Goal: Task Accomplishment & Management: Manage account settings

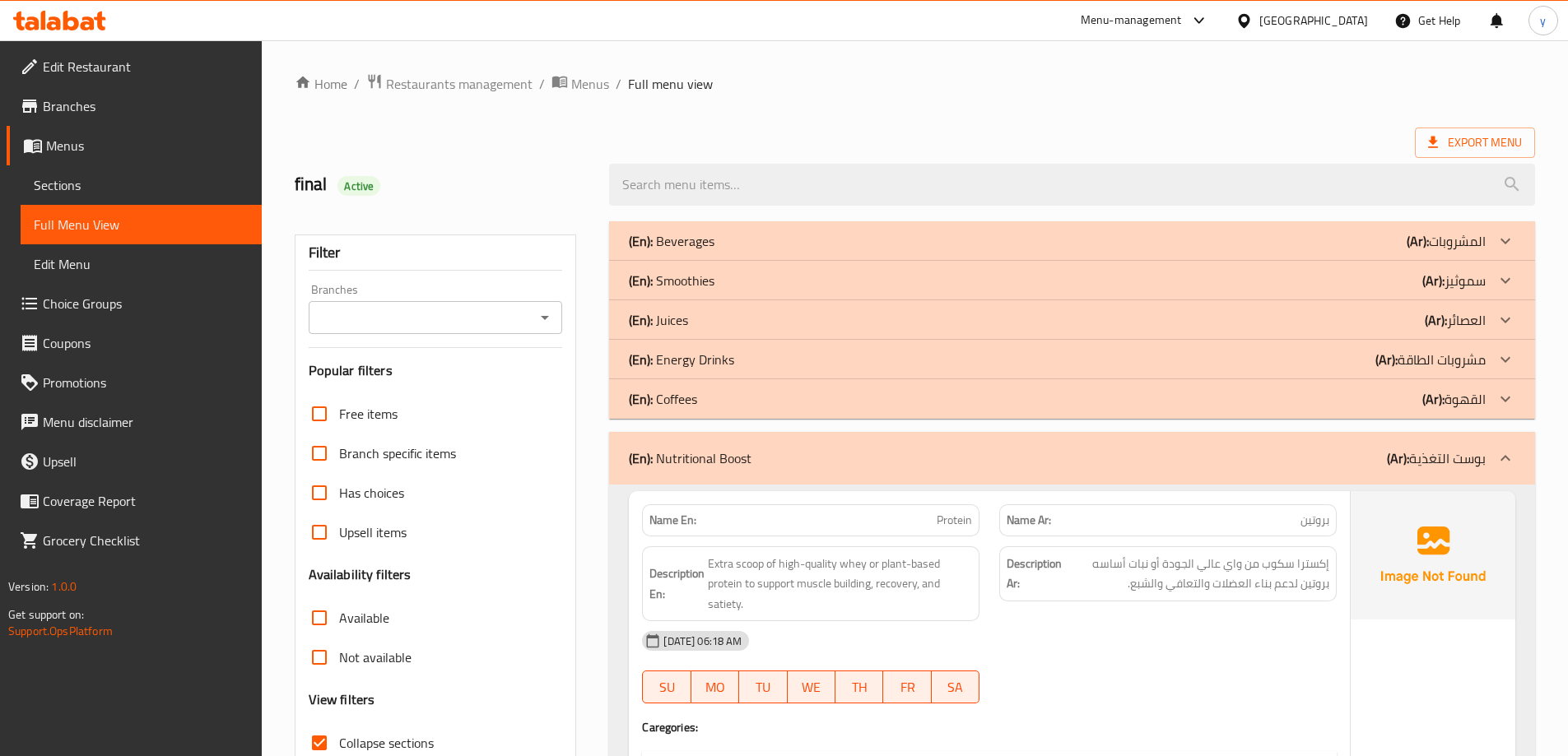
click at [146, 181] on span "Sections" at bounding box center [141, 185] width 215 height 20
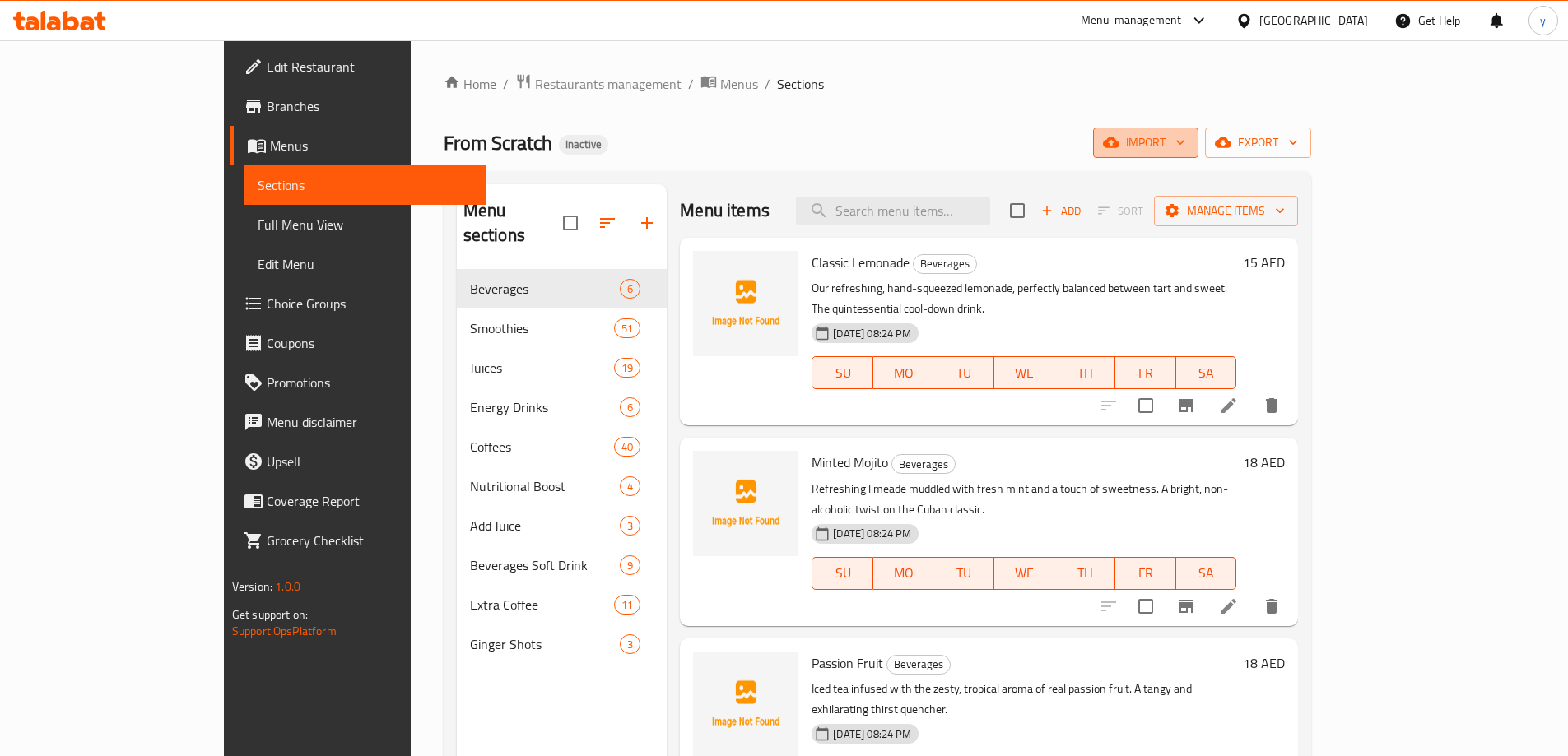
click at [1185, 135] on span "import" at bounding box center [1145, 143] width 79 height 21
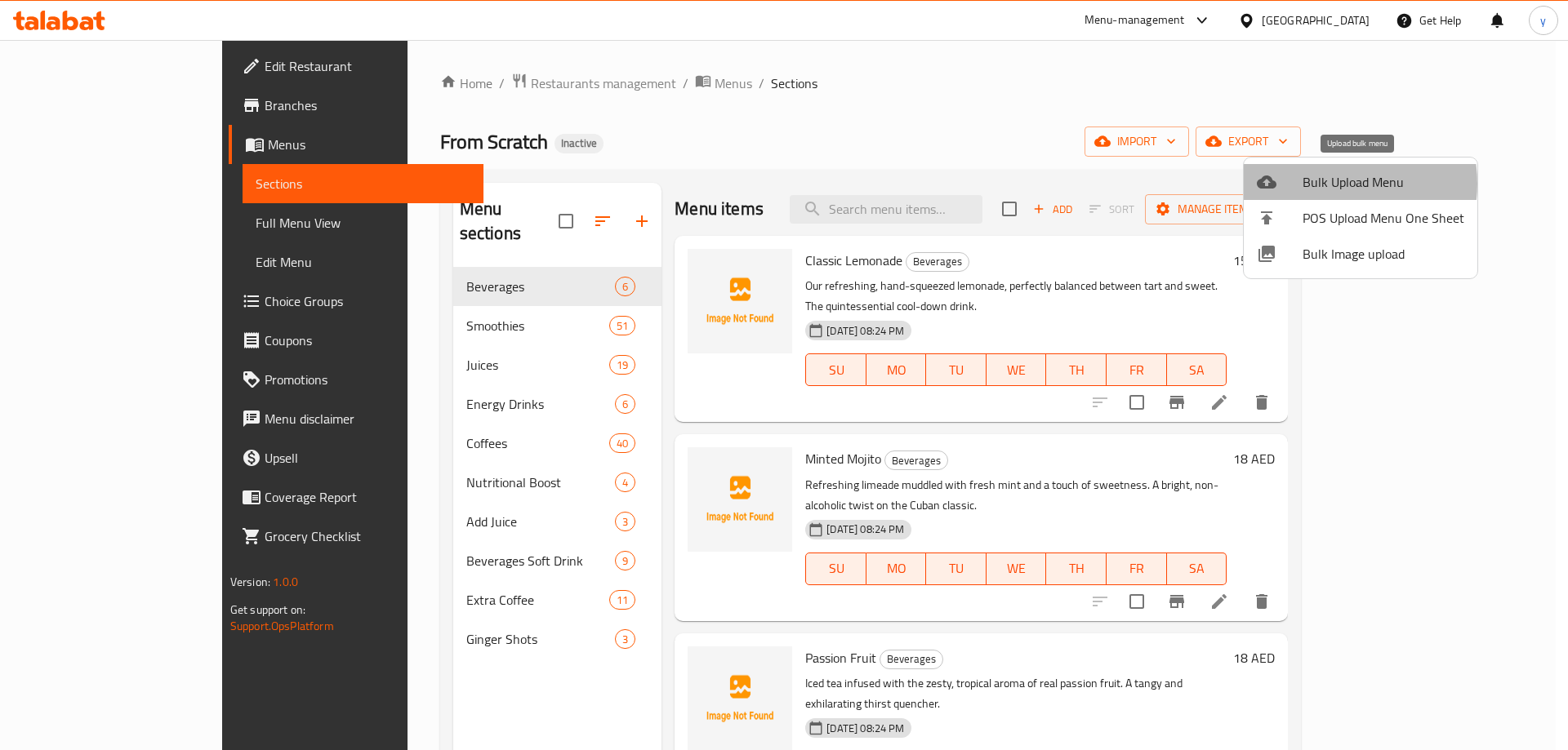
click at [1328, 183] on span "Bulk Upload Menu" at bounding box center [1383, 182] width 162 height 20
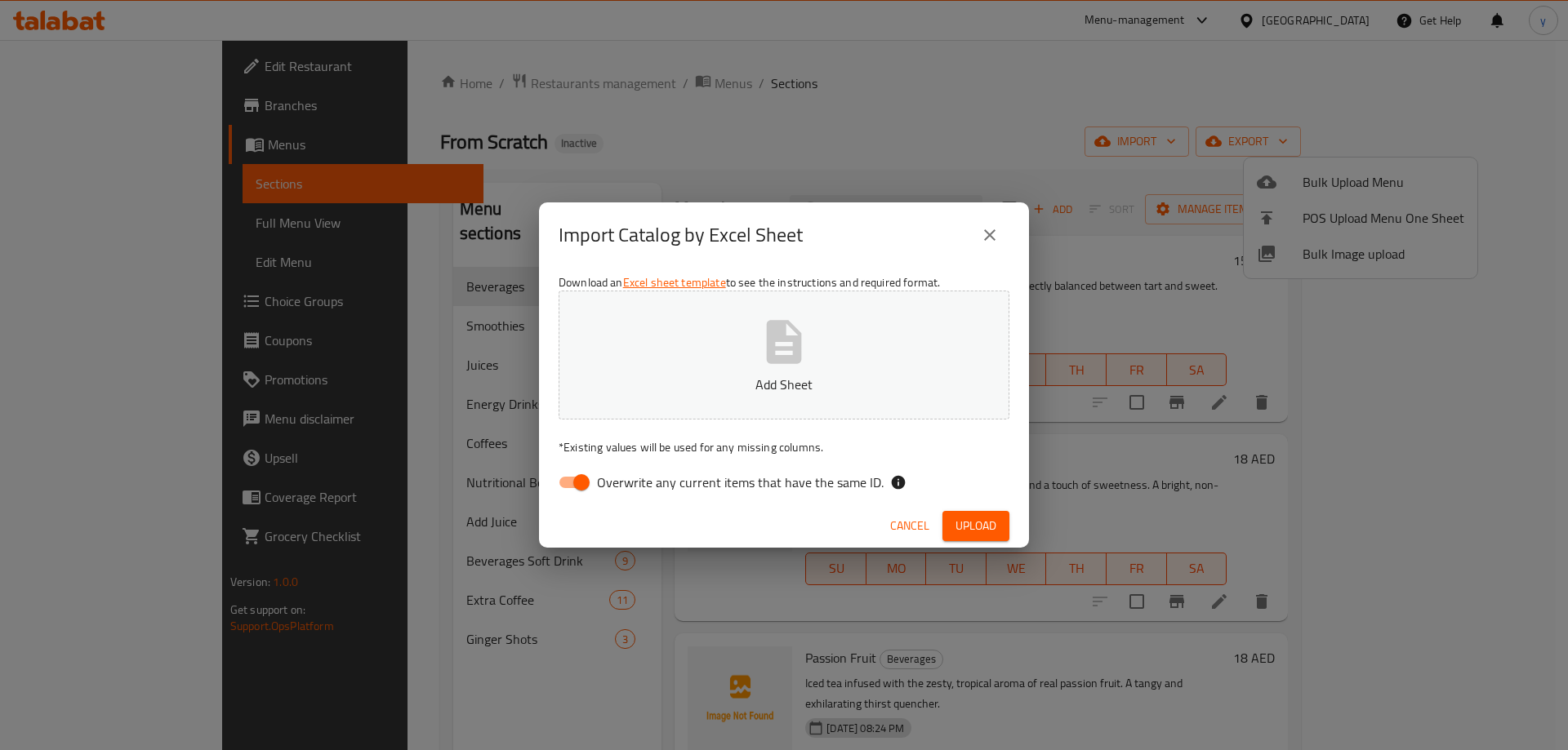
click at [565, 480] on input "Overwrite any current items that have the same ID." at bounding box center [581, 483] width 93 height 31
checkbox input "false"
click at [974, 512] on button "Upload" at bounding box center [976, 525] width 67 height 30
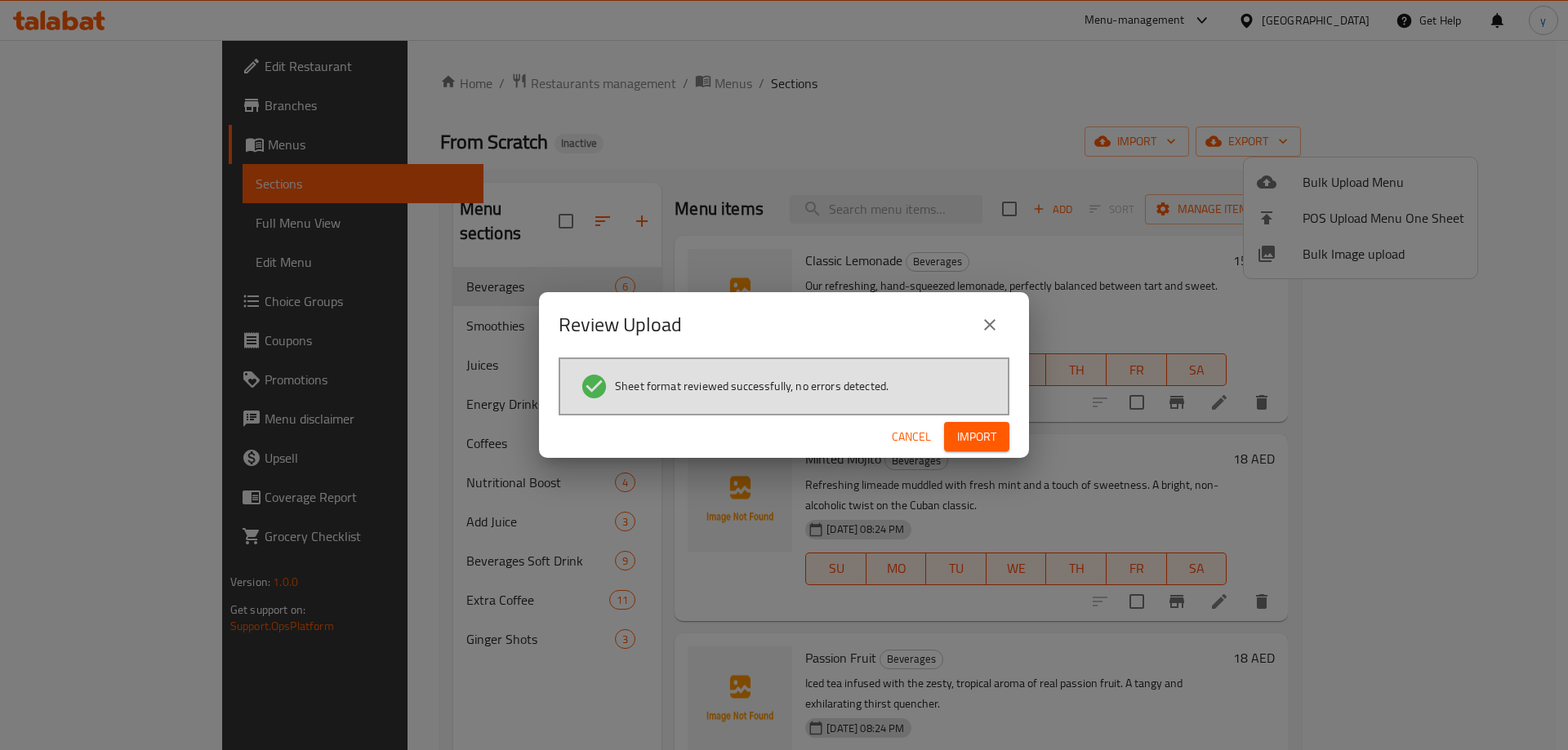
click at [959, 438] on span "Import" at bounding box center [976, 437] width 39 height 21
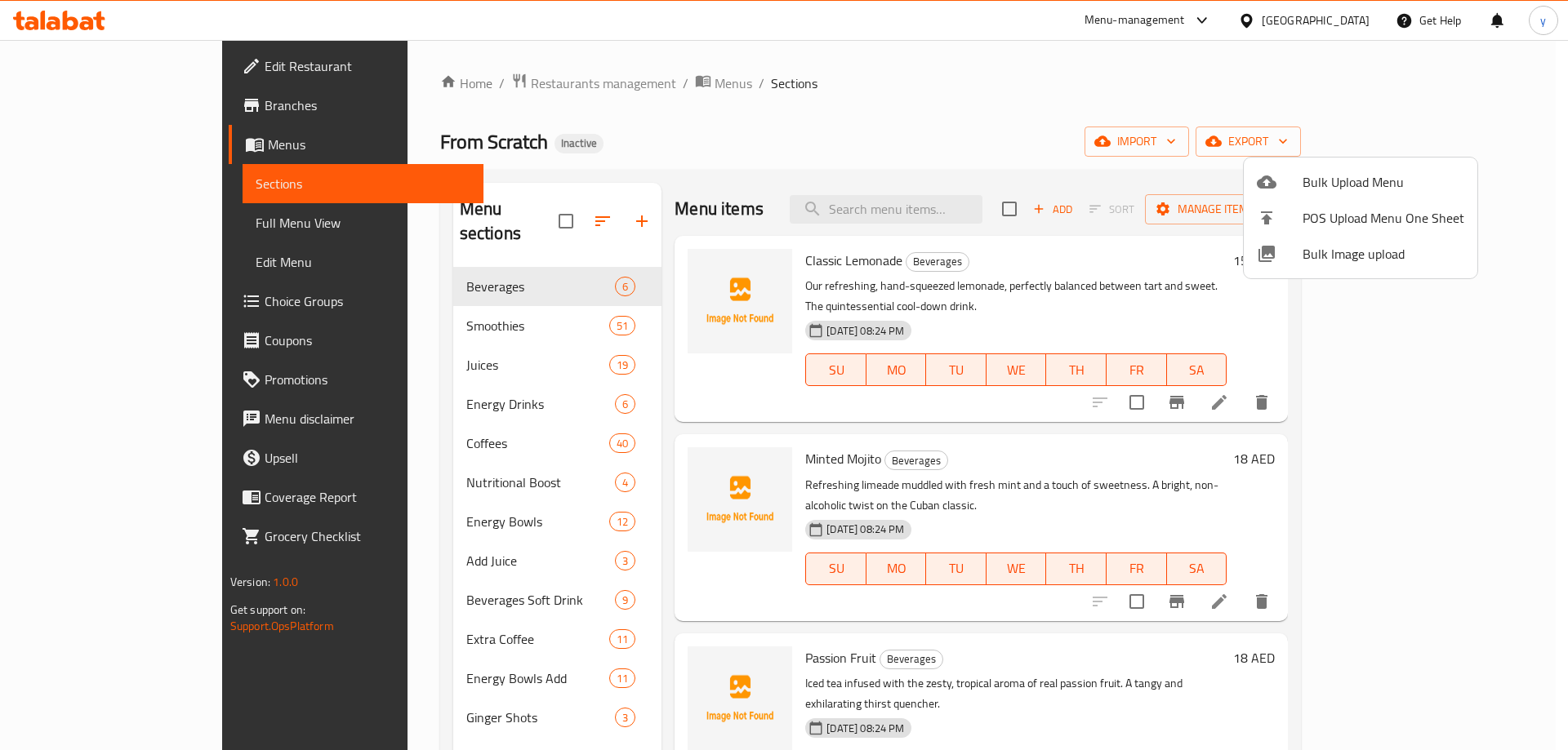
click at [164, 214] on div at bounding box center [784, 375] width 1568 height 750
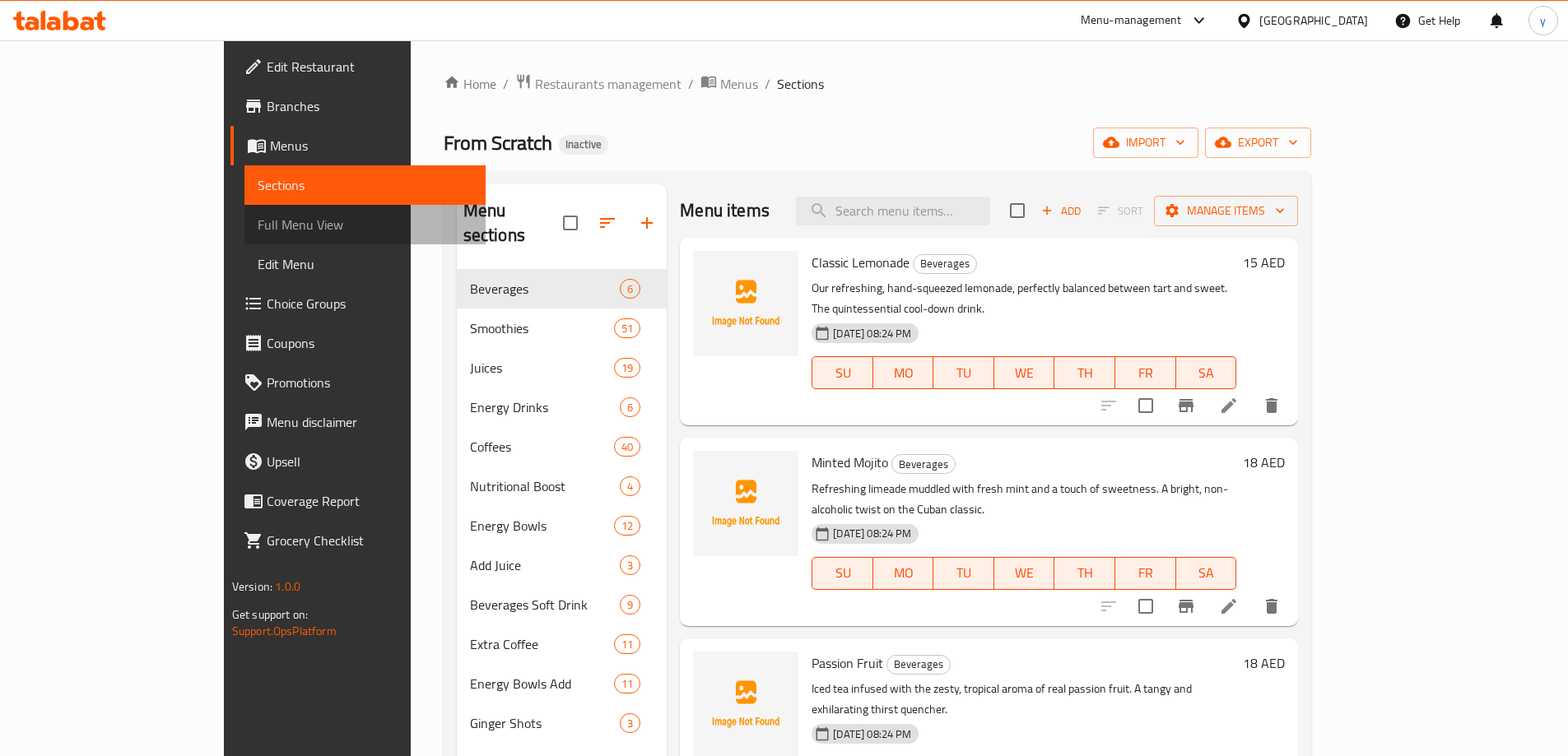
click at [258, 216] on span "Full Menu View" at bounding box center [365, 225] width 215 height 20
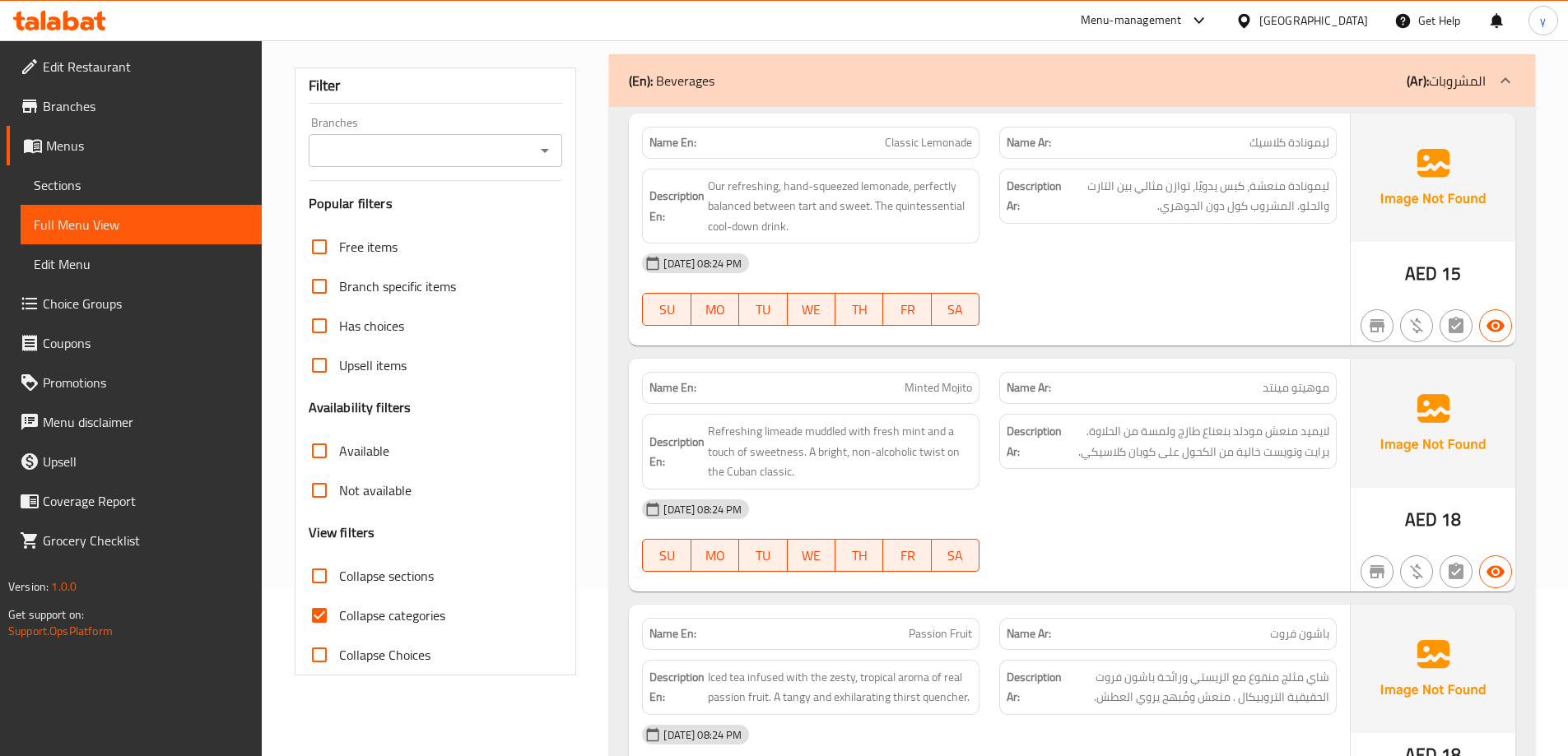
scroll to position [247, 0]
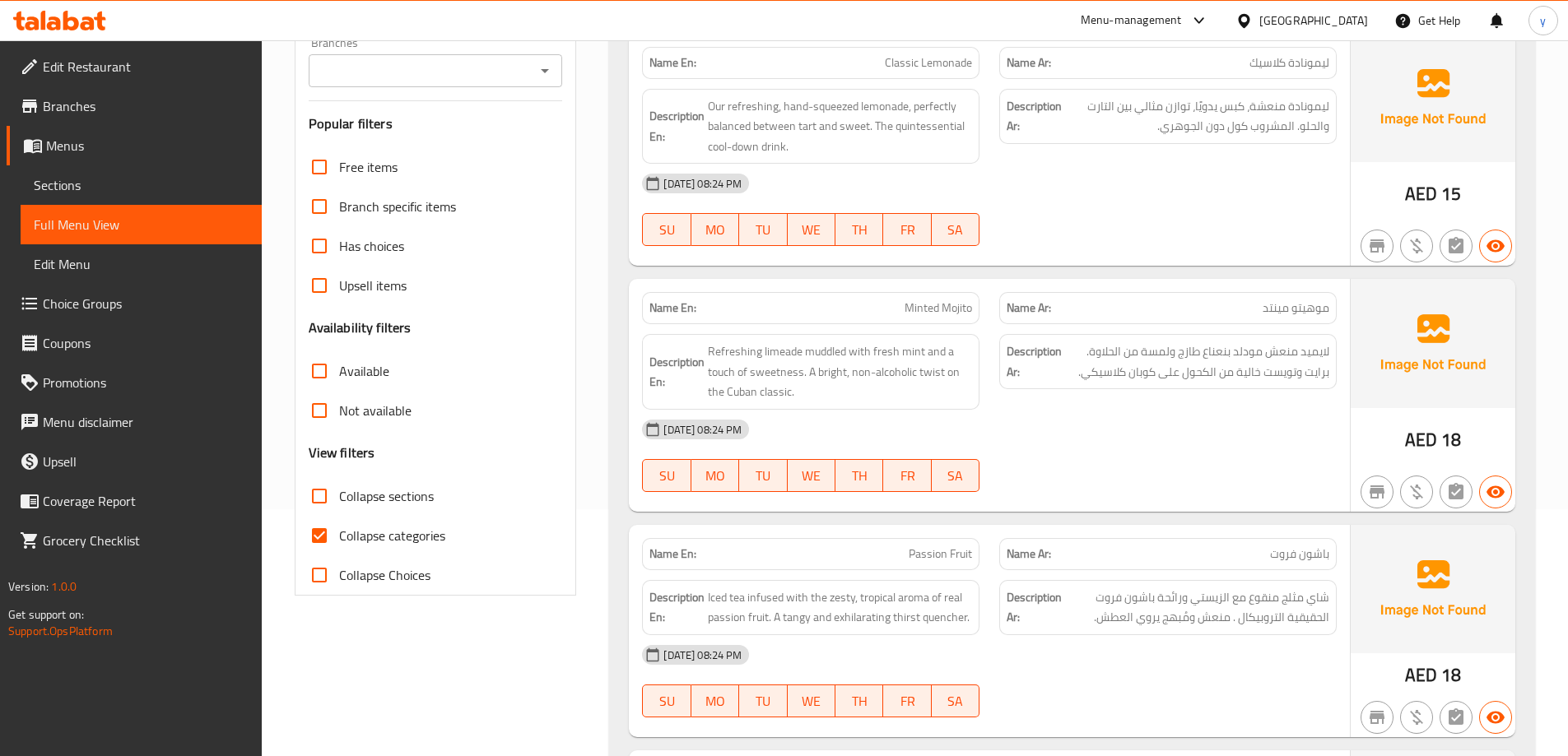
click at [320, 492] on input "Collapse sections" at bounding box center [320, 496] width 40 height 40
checkbox input "true"
click at [326, 543] on input "Collapse categories" at bounding box center [320, 536] width 40 height 40
checkbox input "false"
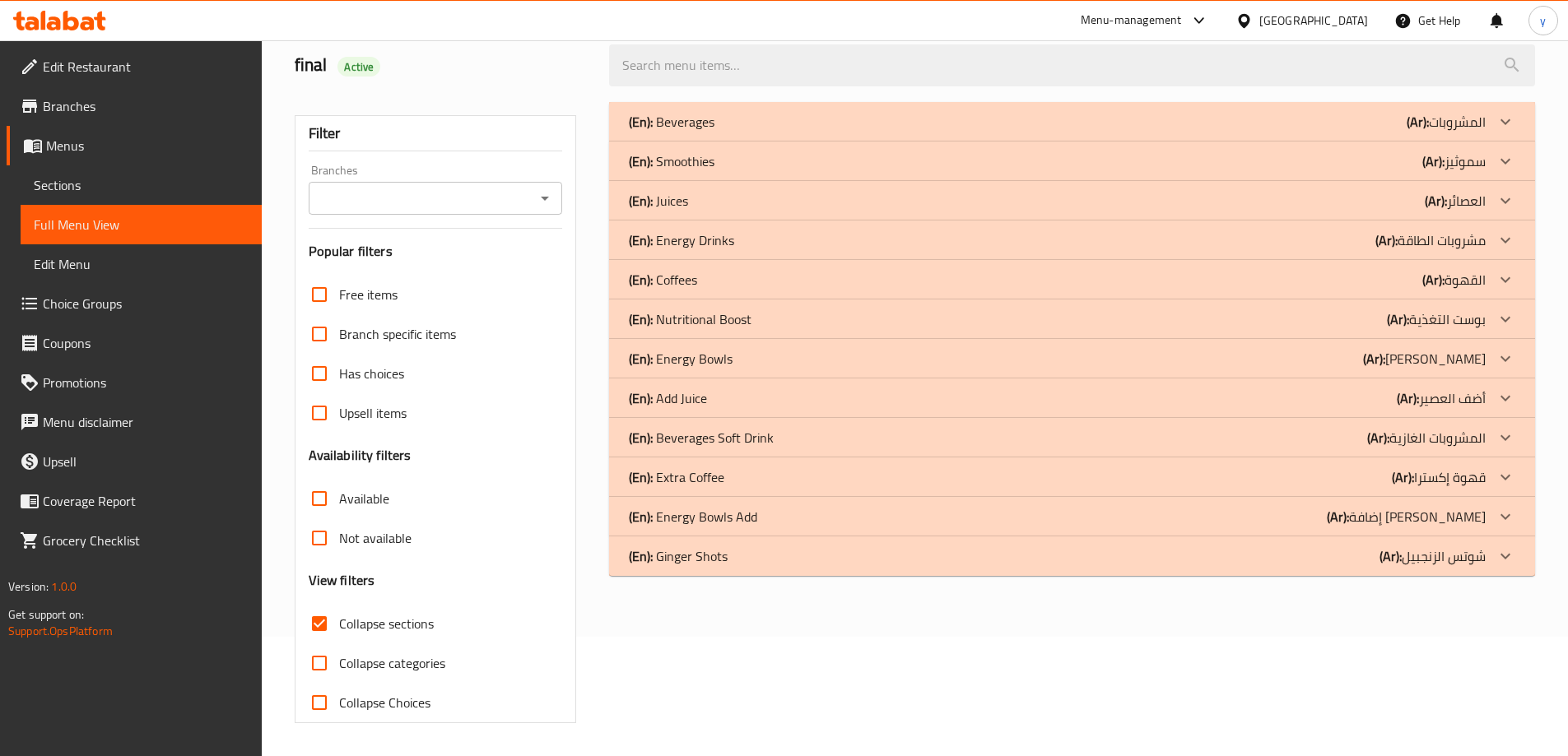
scroll to position [119, 0]
click at [673, 525] on p "(En): Energy Bowls Add" at bounding box center [693, 517] width 129 height 20
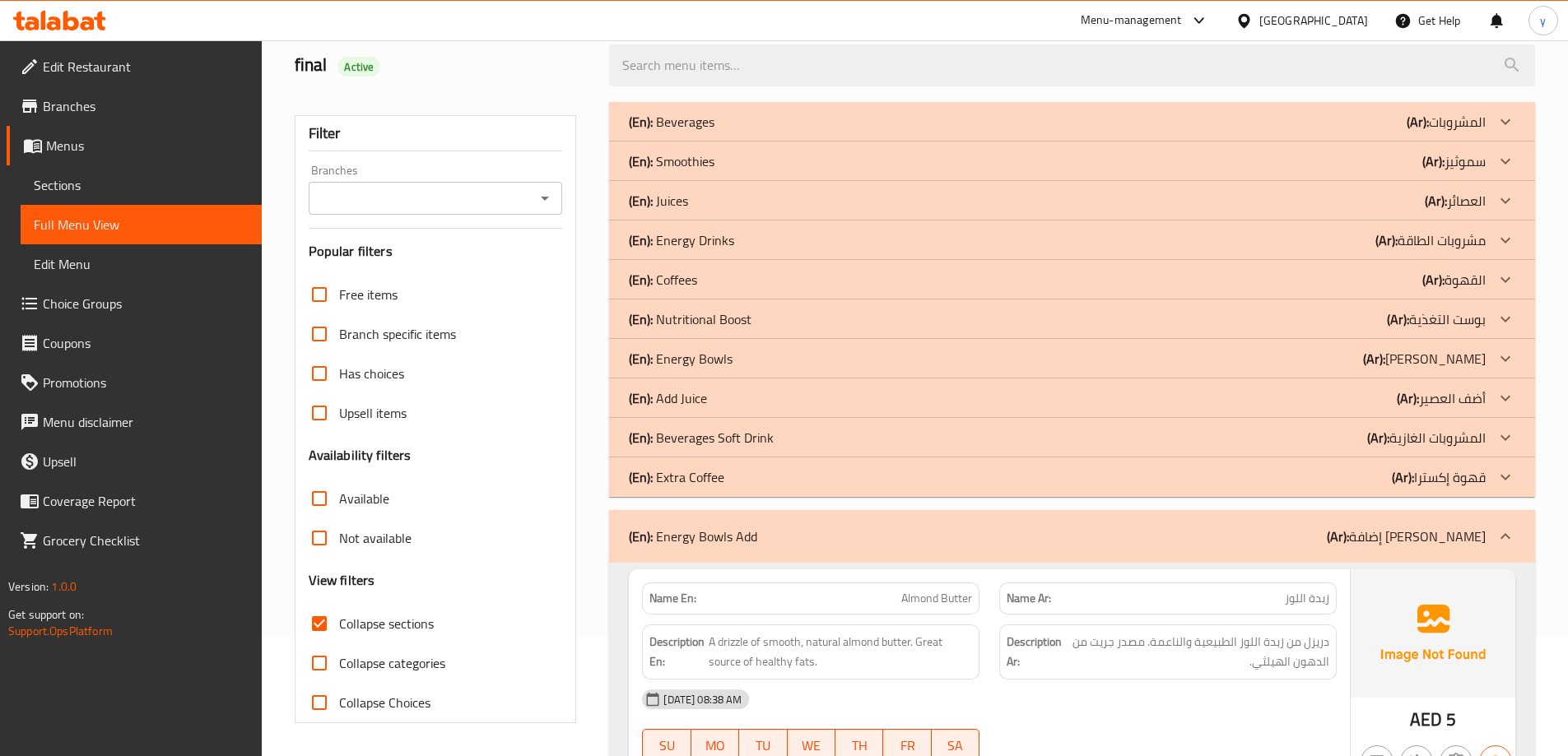
click at [653, 359] on p "(En): Energy Bowls" at bounding box center [681, 359] width 104 height 20
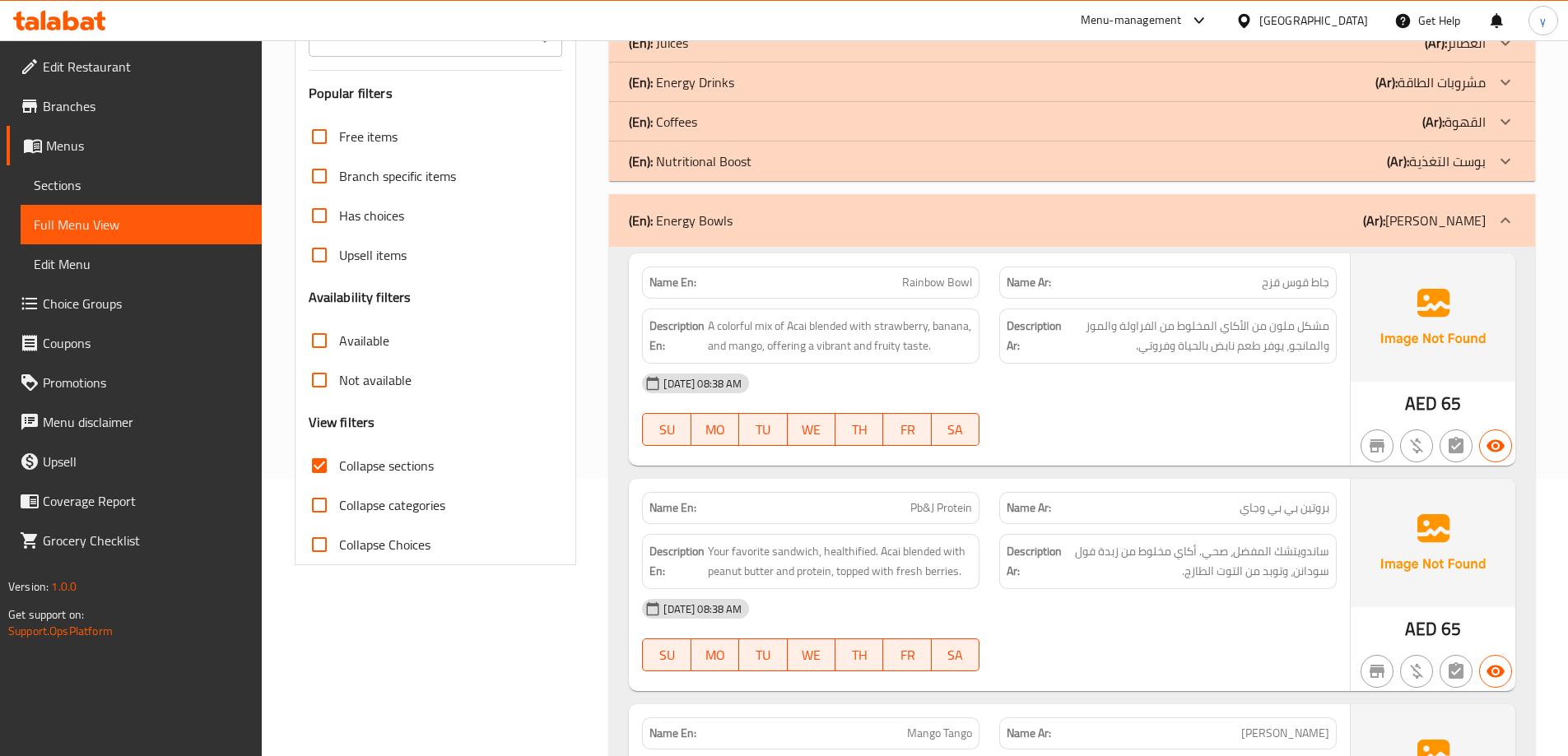
scroll to position [284, 0]
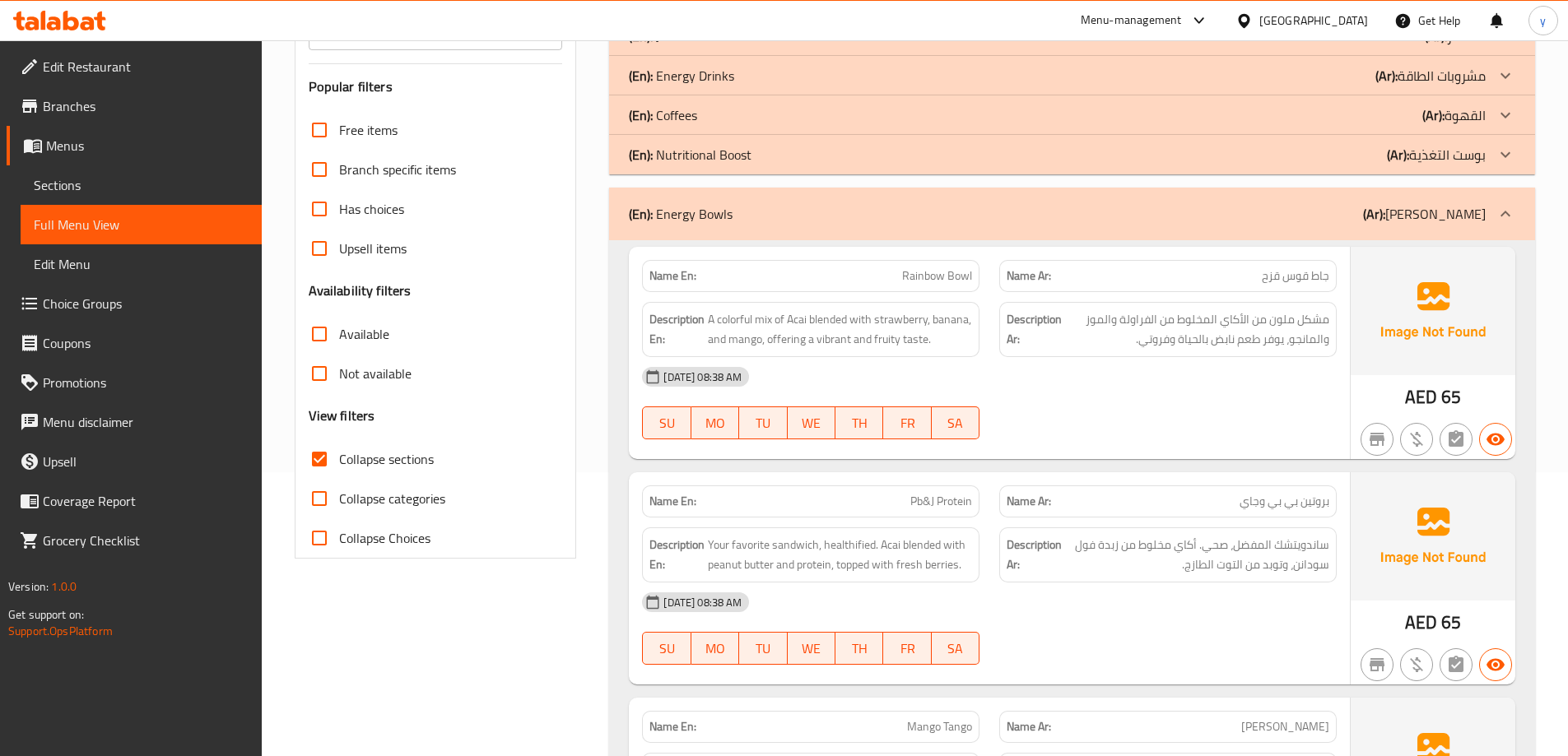
click at [137, 182] on span "Sections" at bounding box center [141, 185] width 215 height 20
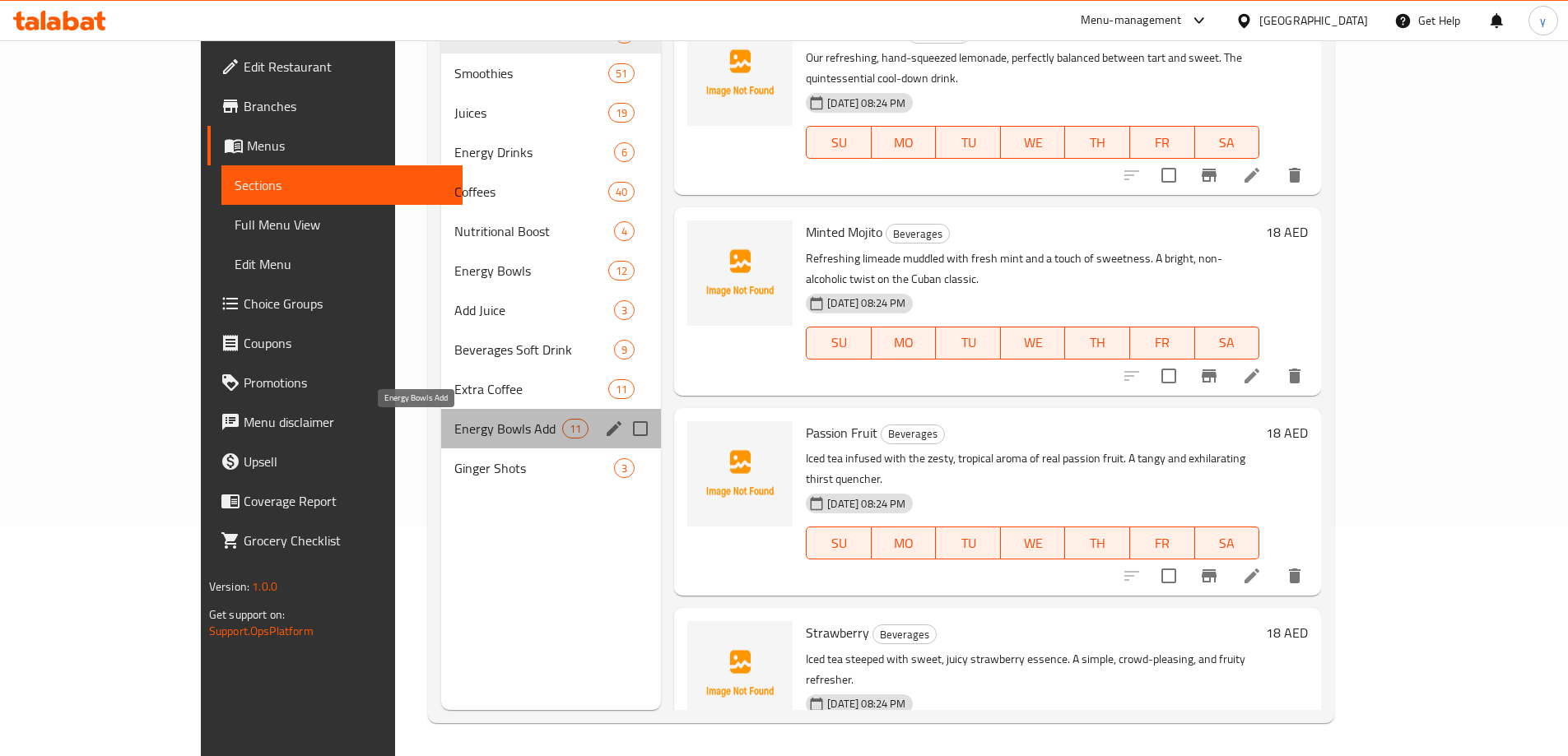
click at [455, 427] on span "Energy Bowls Add" at bounding box center [508, 429] width 108 height 20
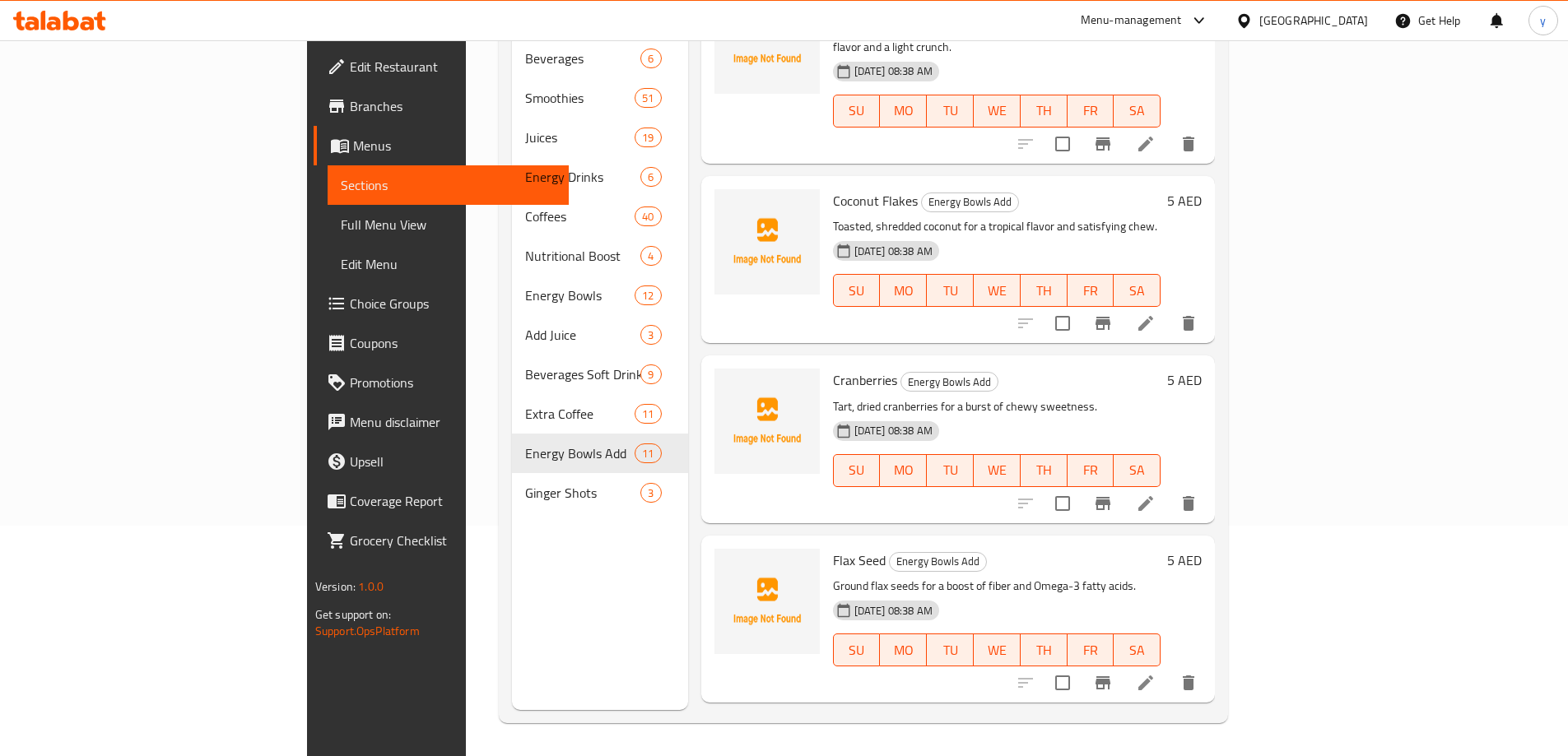
scroll to position [247, 0]
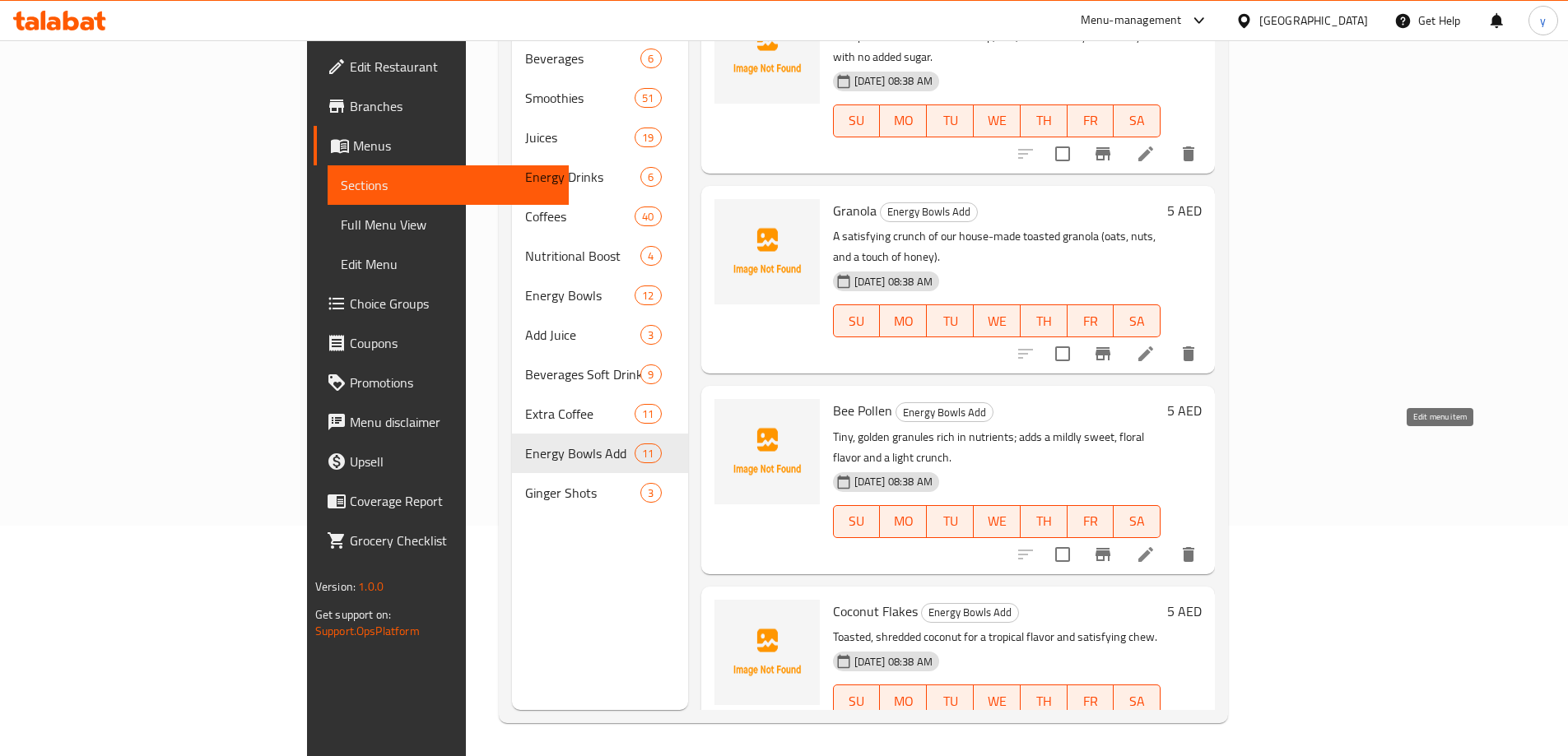
click at [1156, 544] on icon at bounding box center [1145, 554] width 20 height 20
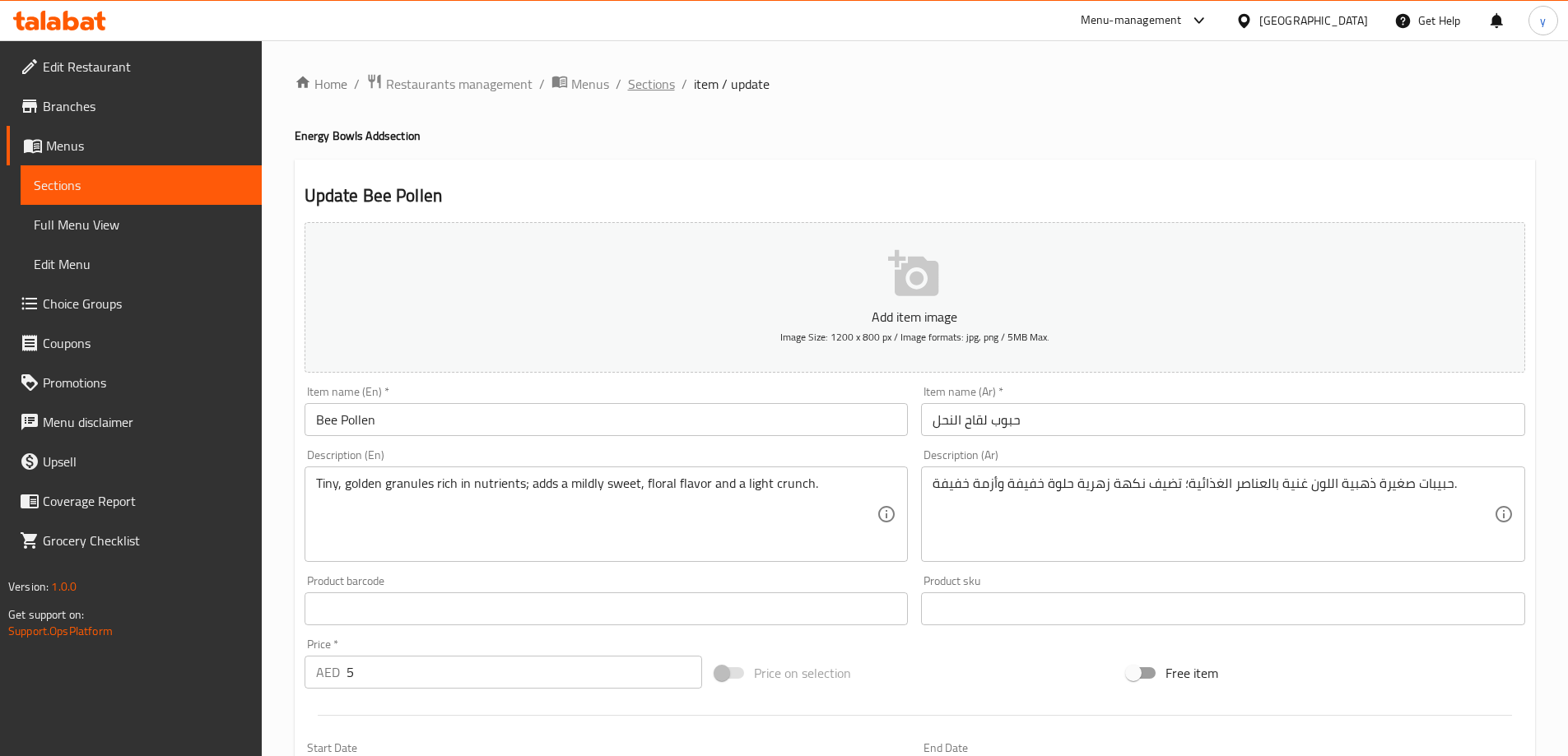
click at [648, 77] on span "Sections" at bounding box center [652, 84] width 47 height 20
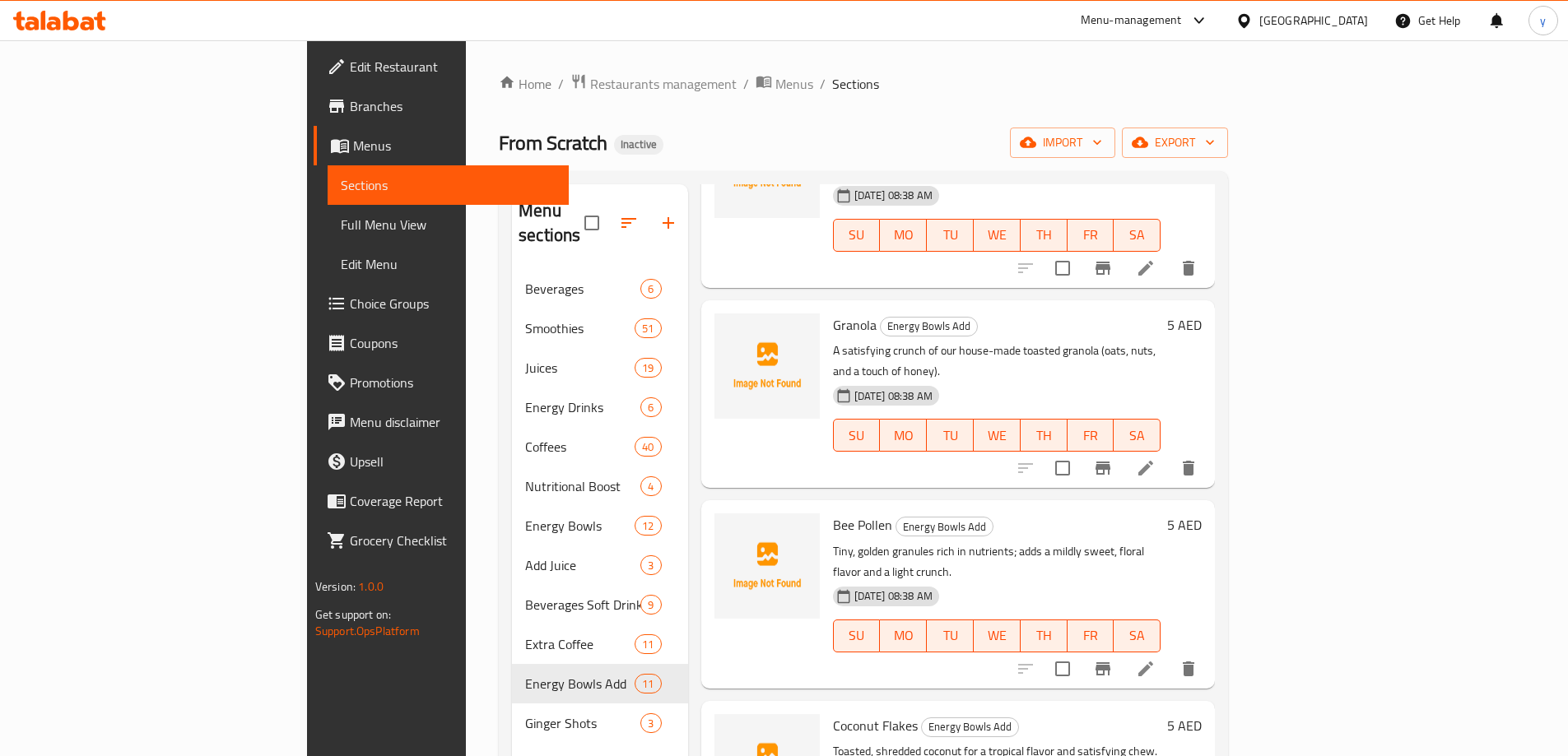
scroll to position [411, 0]
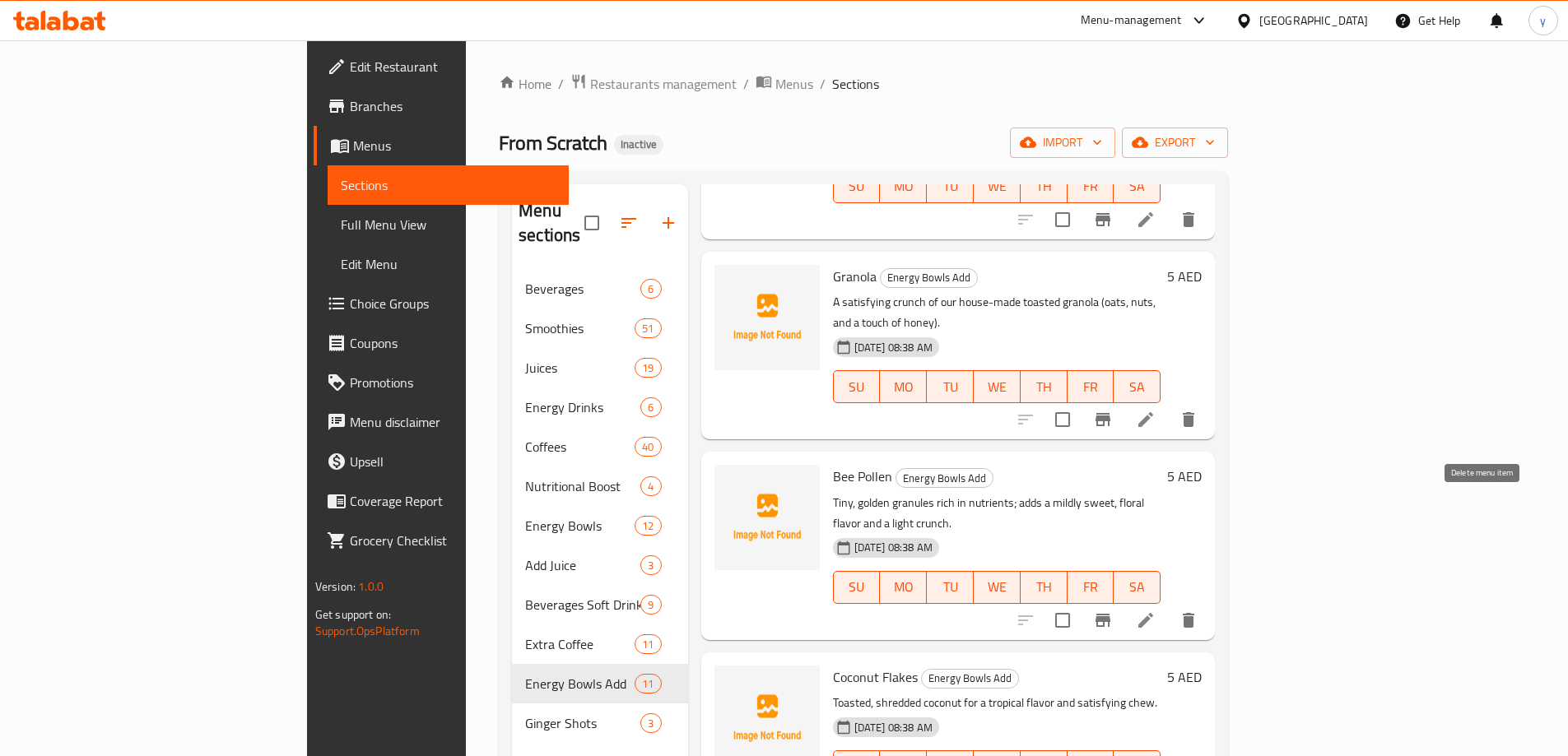
click at [1199, 611] on icon "delete" at bounding box center [1189, 620] width 20 height 20
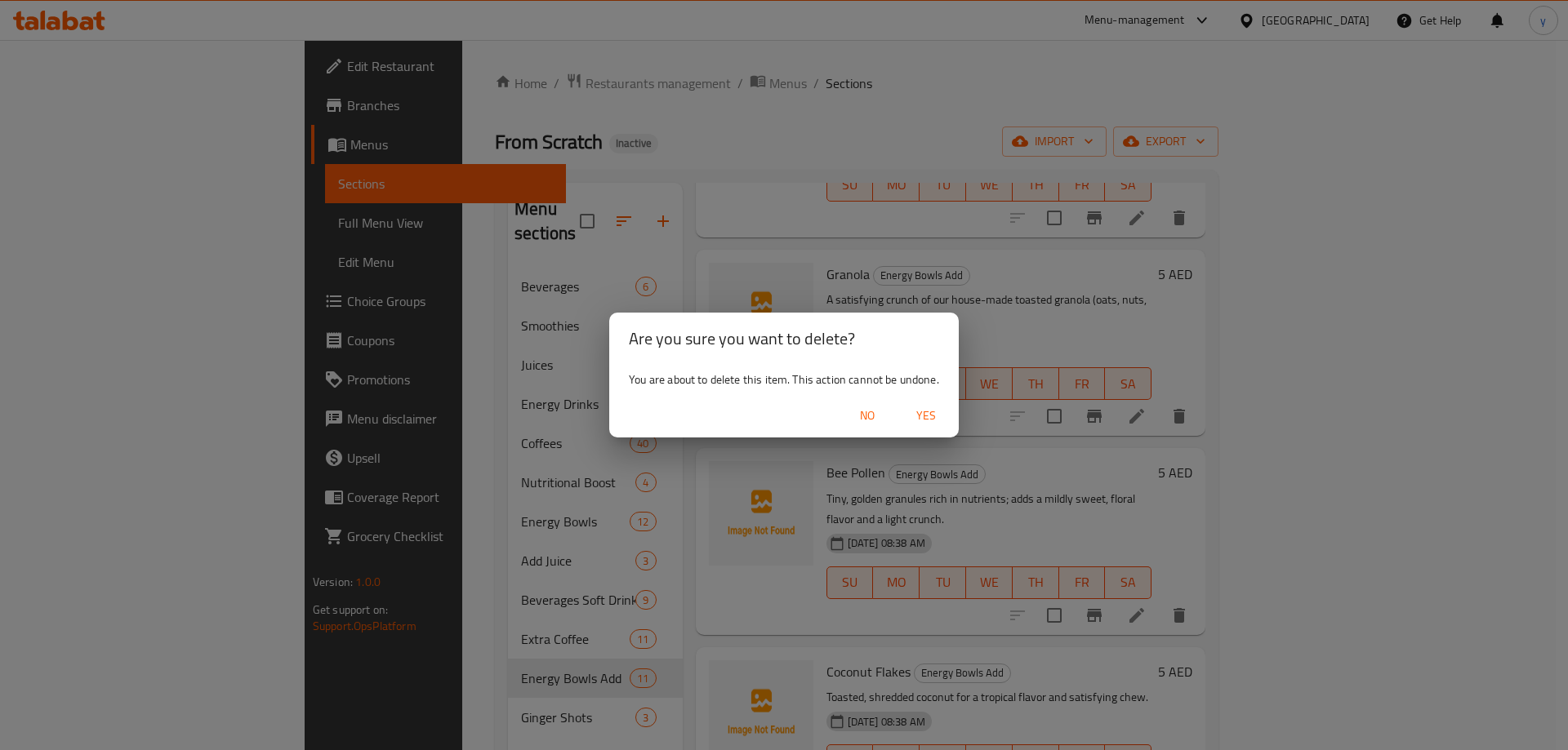
click at [916, 417] on span "Yes" at bounding box center [926, 416] width 39 height 21
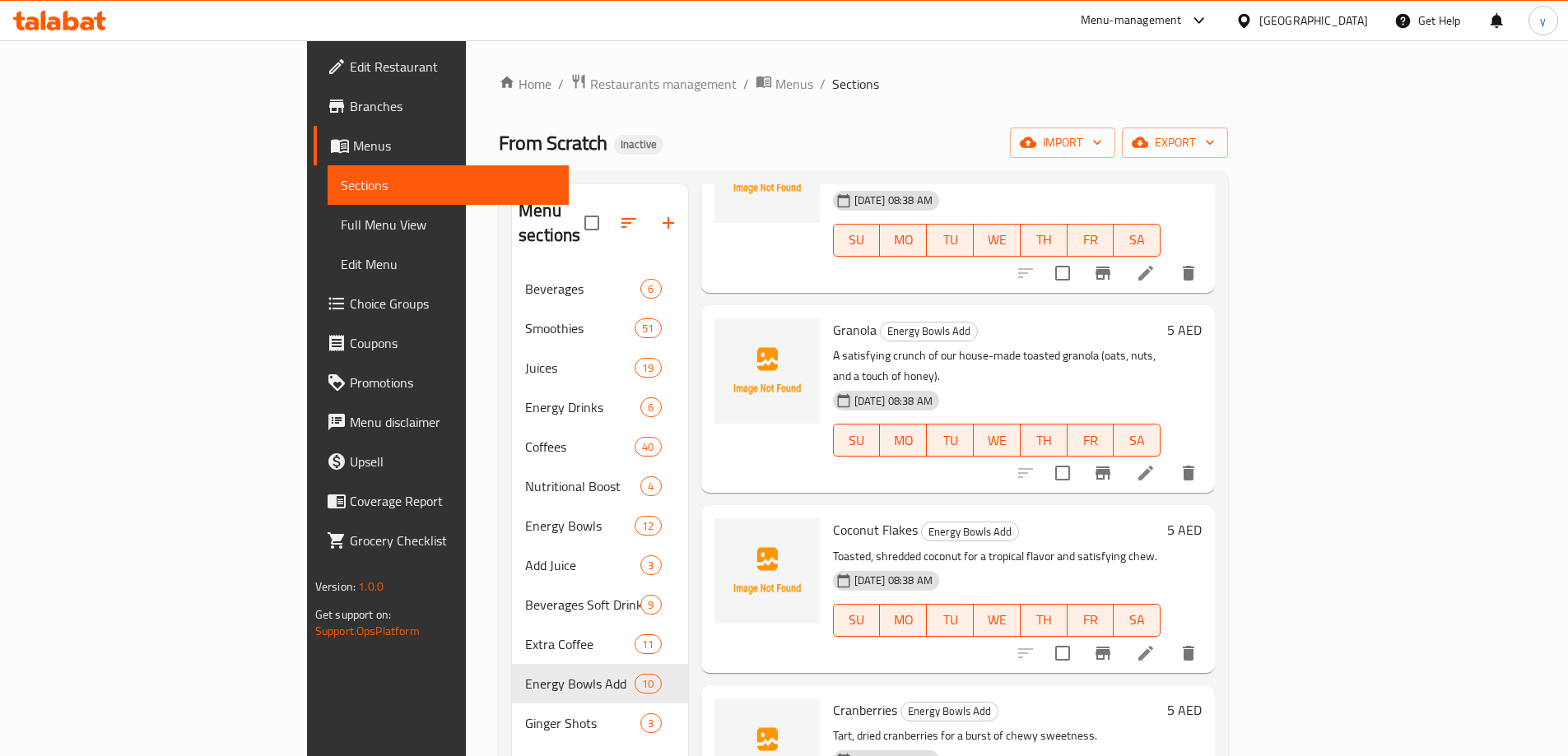
scroll to position [329, 0]
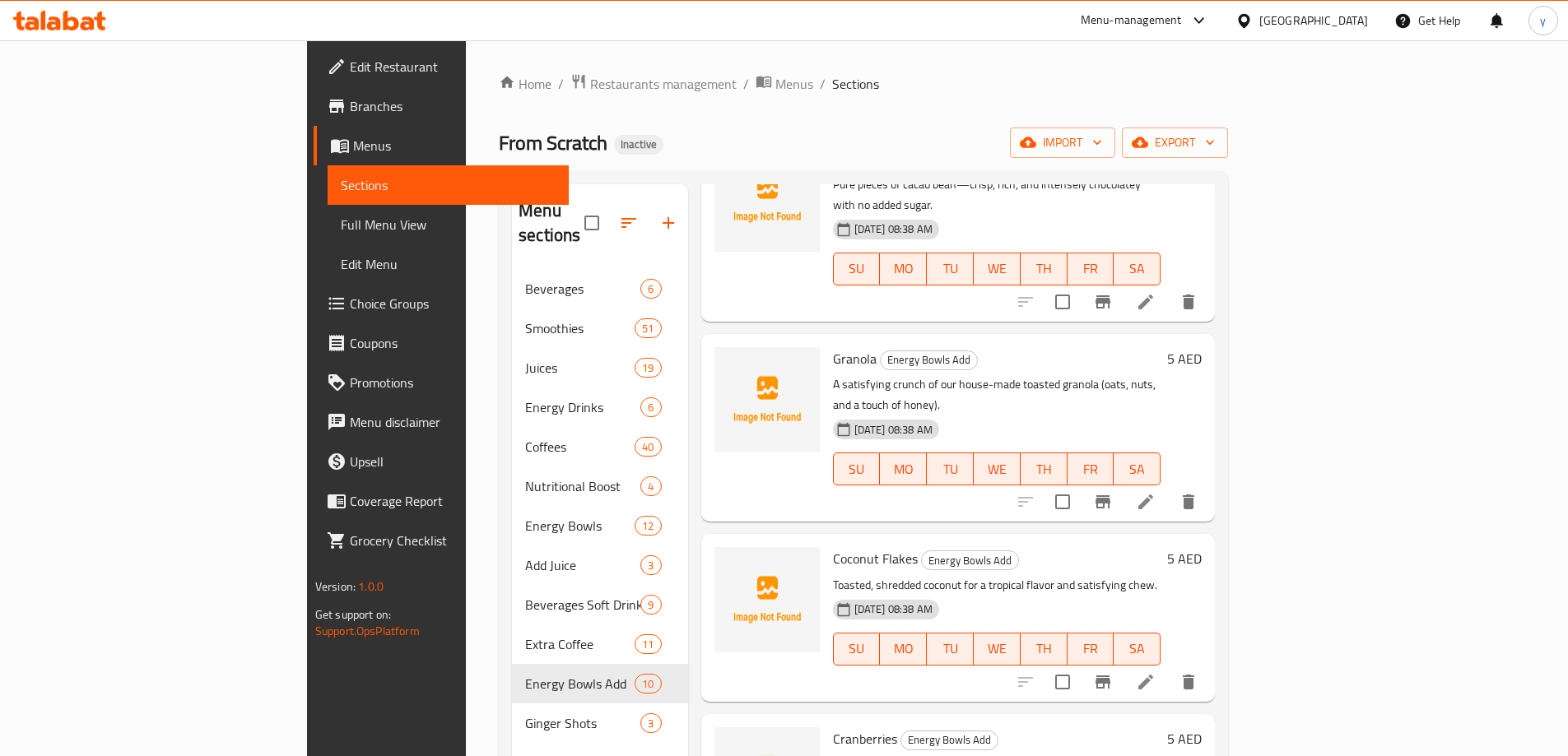
drag, startPoint x: 119, startPoint y: 241, endPoint x: 7, endPoint y: 283, distance: 119.6
click at [328, 241] on link "Full Menu View" at bounding box center [448, 225] width 241 height 40
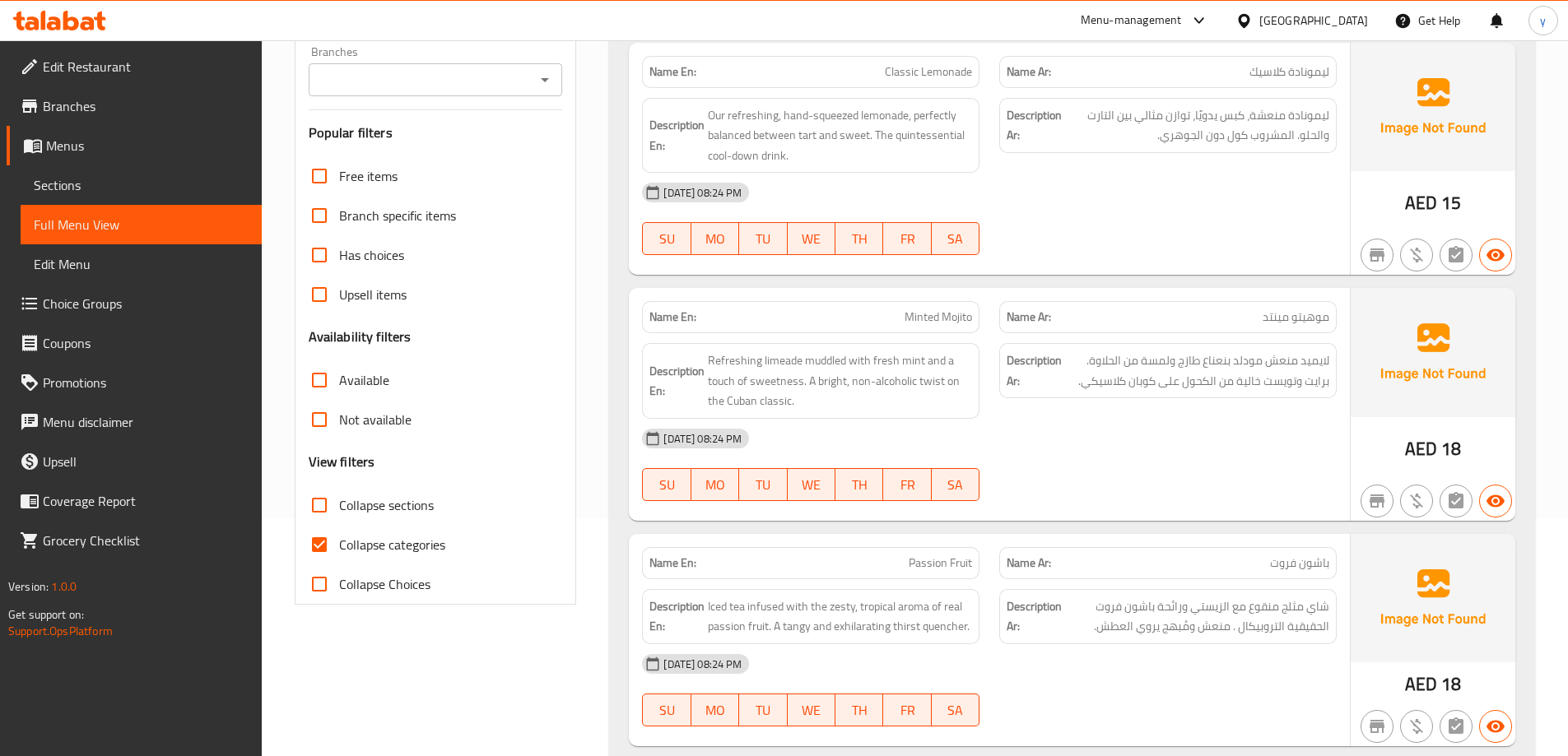
scroll to position [247, 0]
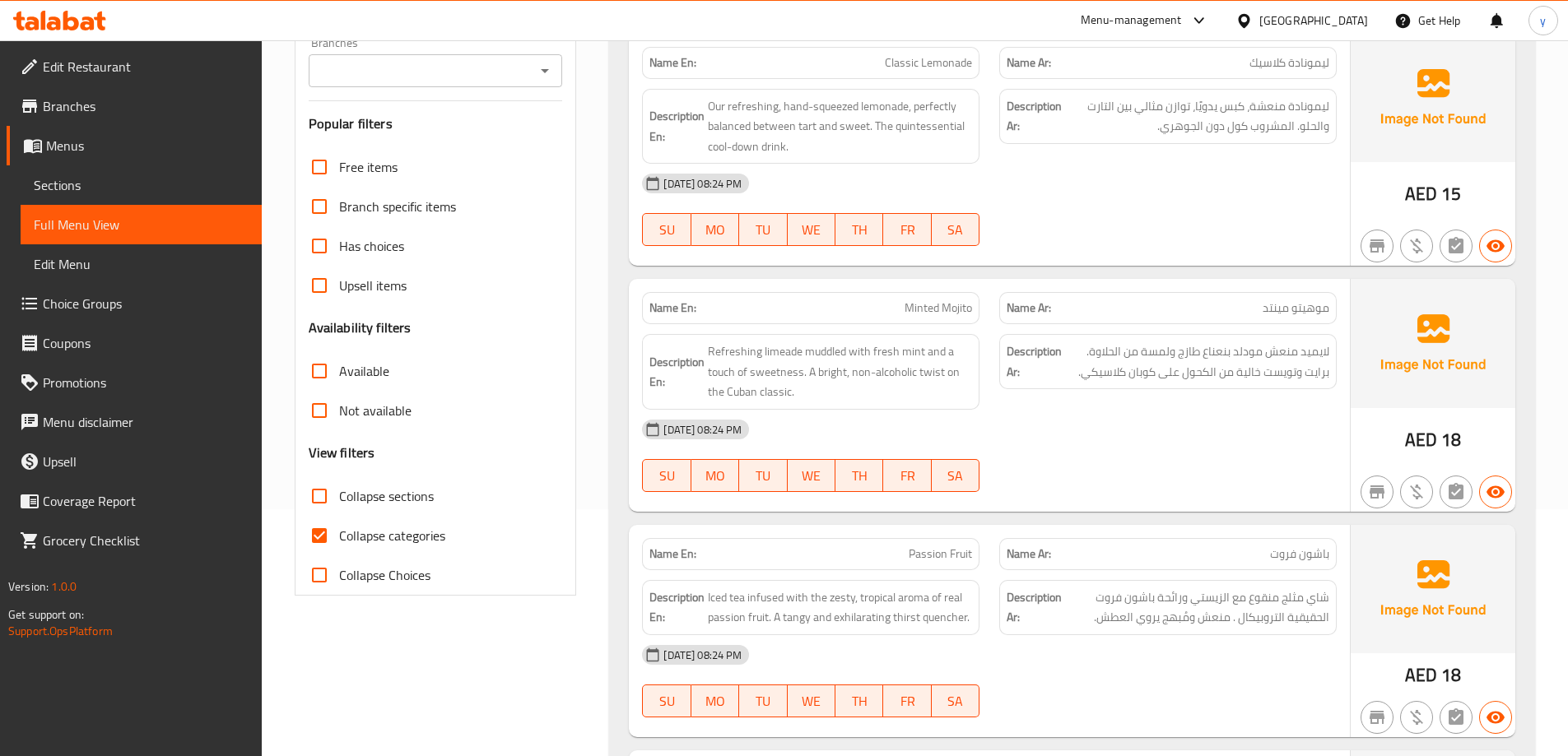
drag, startPoint x: 319, startPoint y: 524, endPoint x: 328, endPoint y: 525, distance: 9.1
click at [319, 524] on input "Collapse categories" at bounding box center [320, 536] width 40 height 40
checkbox input "false"
click at [318, 493] on input "Collapse sections" at bounding box center [320, 496] width 40 height 40
checkbox input "true"
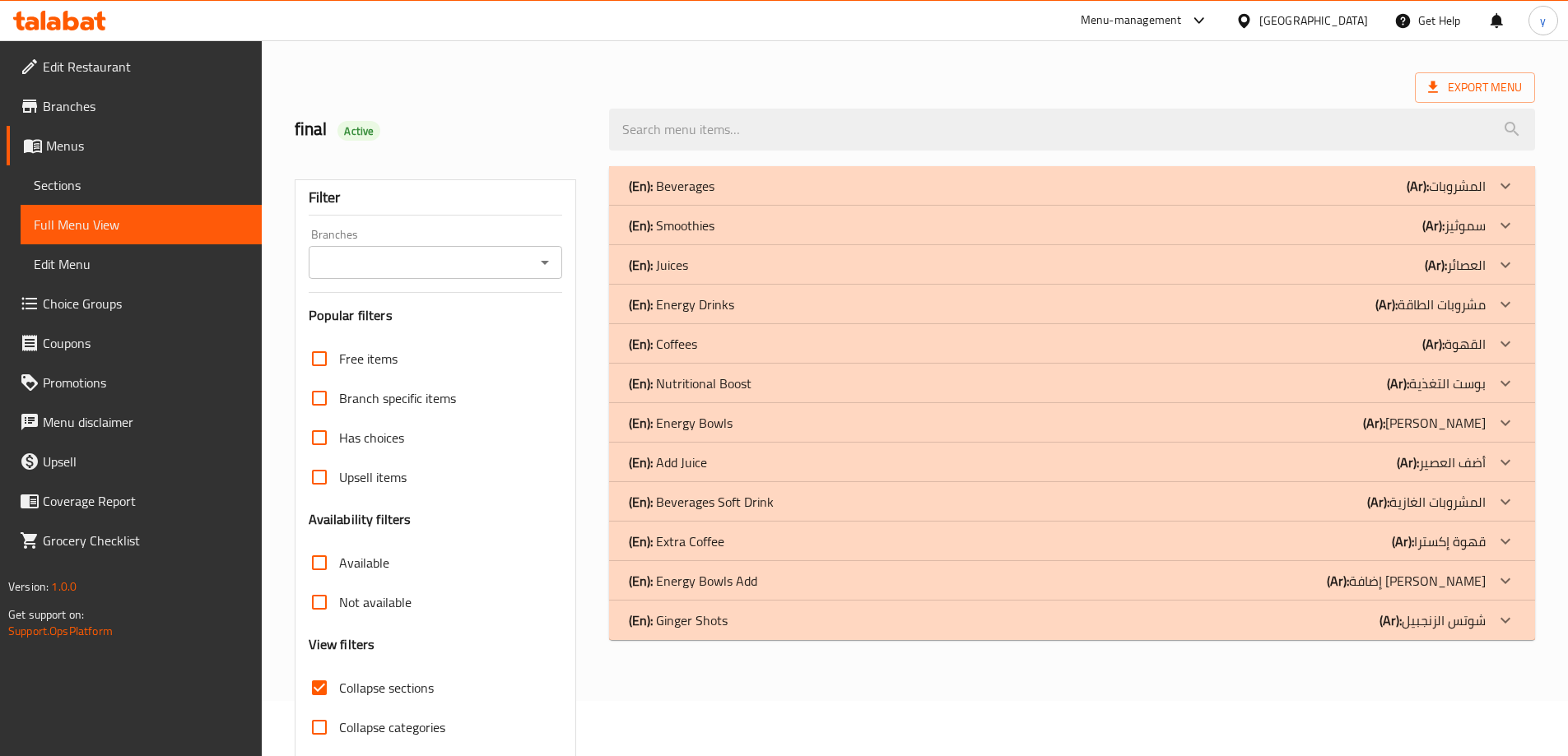
scroll to position [82, 0]
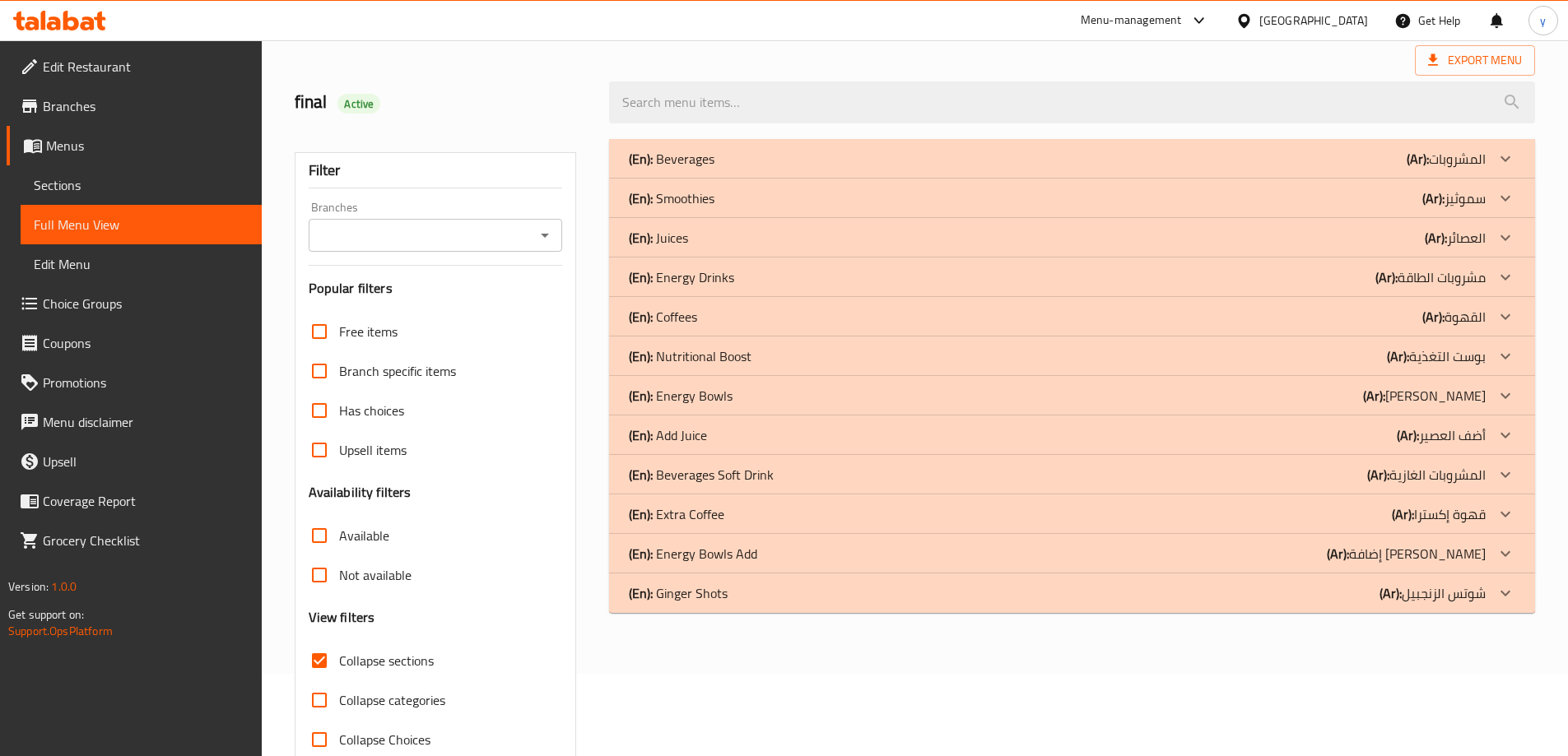
click at [767, 559] on div "(En): Energy Bowls Add (Ar): إضافة [PERSON_NAME]" at bounding box center [1057, 554] width 857 height 20
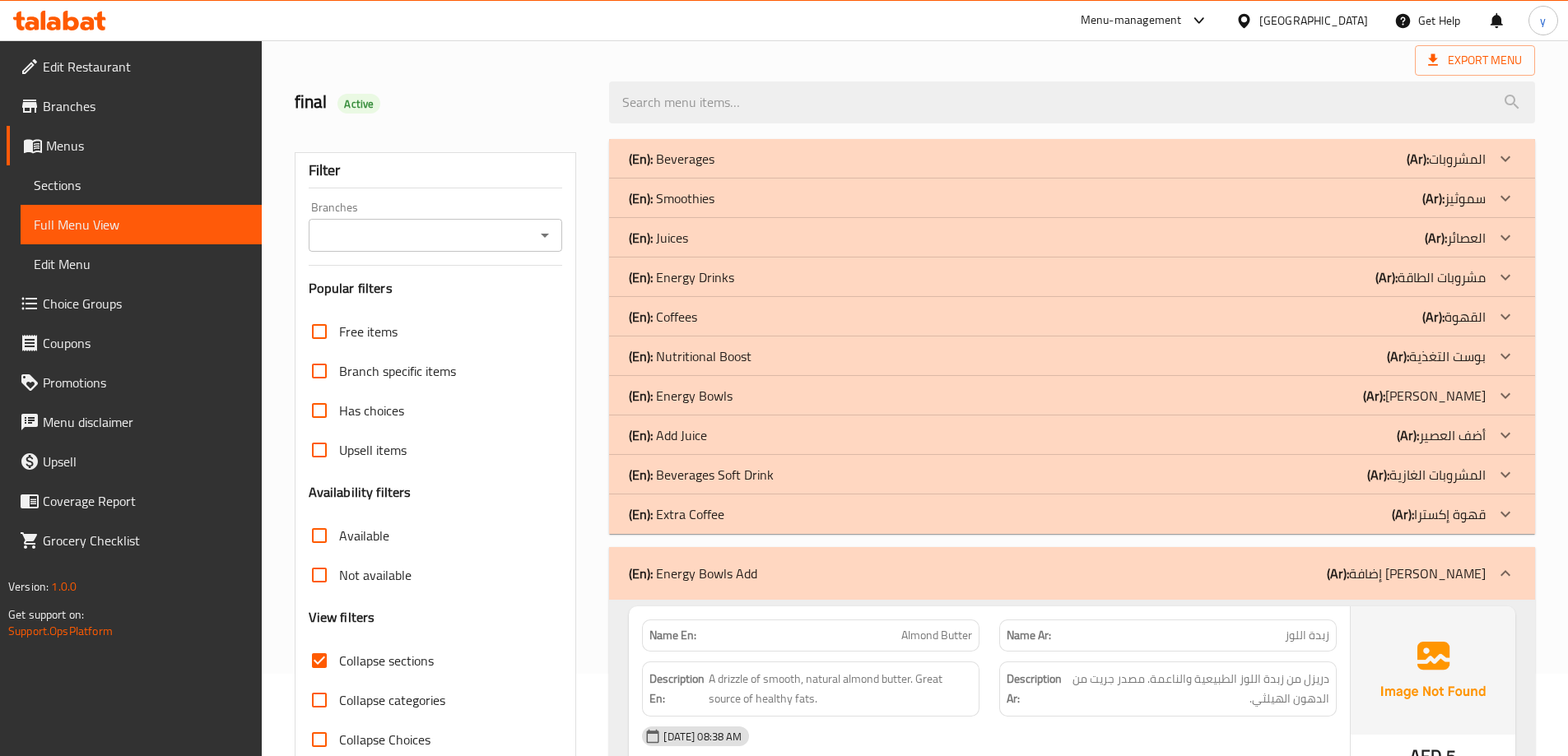
click at [711, 402] on p "(En): Energy Bowls" at bounding box center [681, 396] width 104 height 20
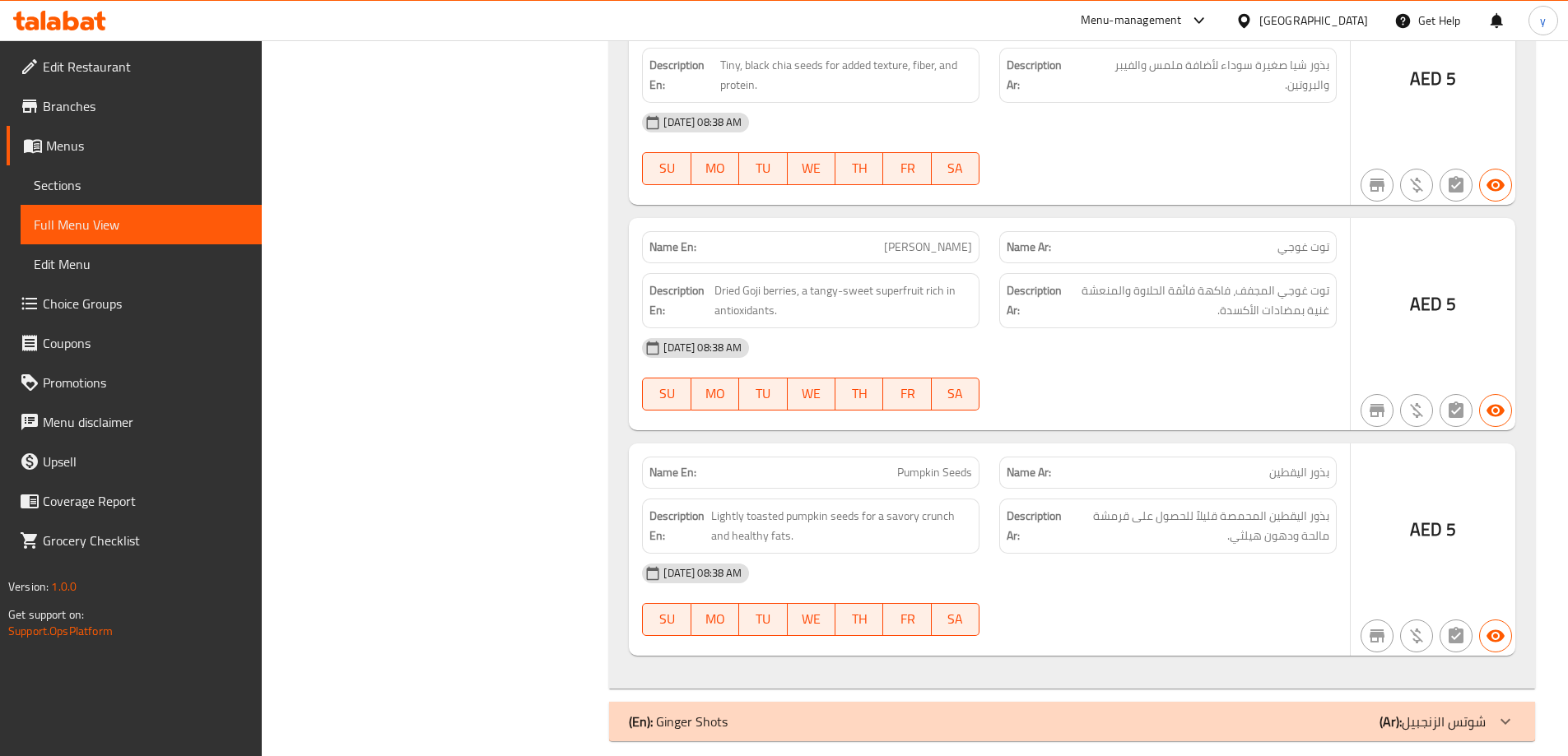
scroll to position [5632, 0]
